Goal: Submit feedback/report problem

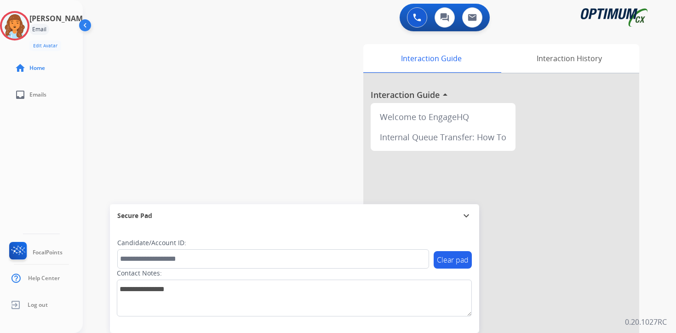
click at [661, 319] on p "0.20.1027RC" at bounding box center [646, 321] width 42 height 11
click at [653, 237] on div "Interaction Guide Interaction History Interaction Guide arrow_drop_up Welcome t…" at bounding box center [487, 228] width 333 height 376
click at [26, 25] on img at bounding box center [15, 26] width 26 height 26
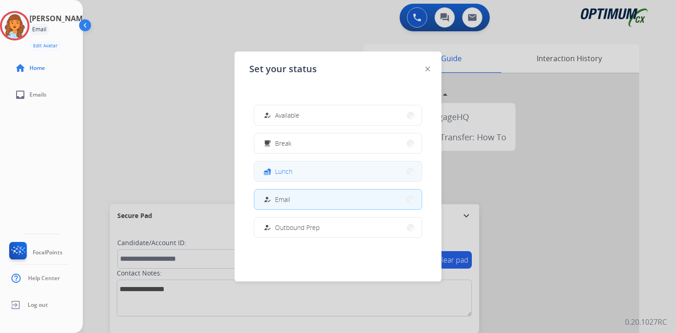
click at [297, 171] on button "fastfood Lunch" at bounding box center [337, 171] width 167 height 20
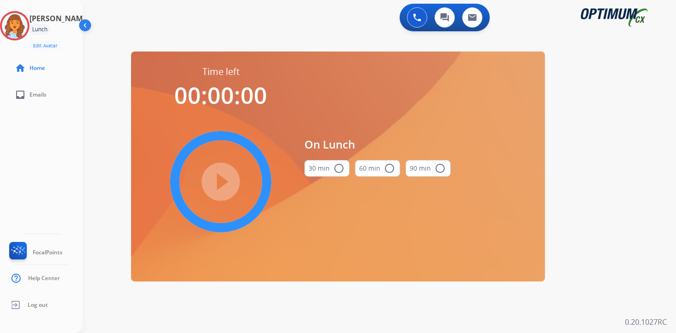
click at [626, 247] on div "0 Voice Interactions 0 Chat Interactions 0 Email Interactions swap_horiz Break …" at bounding box center [379, 166] width 593 height 333
click at [625, 219] on div "0 Voice Interactions 0 Chat Interactions 0 Email Interactions swap_horiz Break …" at bounding box center [379, 166] width 593 height 333
click at [20, 23] on img at bounding box center [15, 26] width 26 height 26
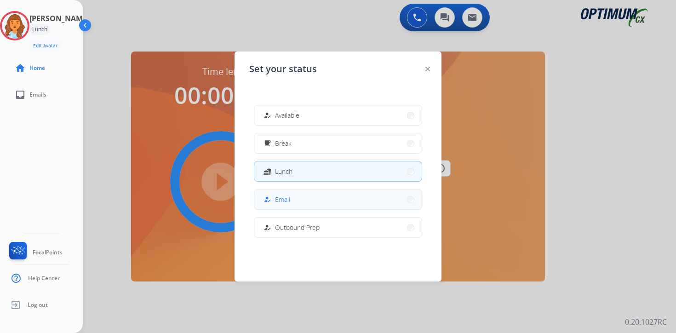
click at [287, 201] on span "Email" at bounding box center [282, 200] width 15 height 10
